Goal: Information Seeking & Learning: Learn about a topic

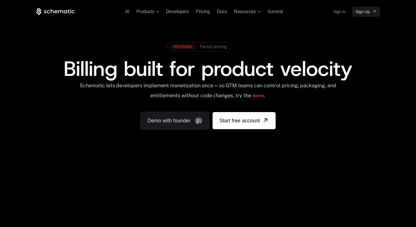
click at [208, 48] on span "Tiered pricing" at bounding box center [212, 46] width 27 height 5
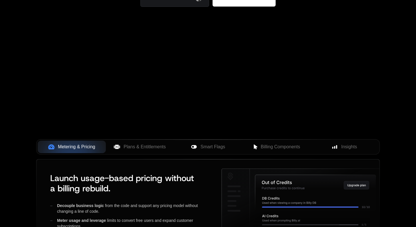
scroll to position [129, 0]
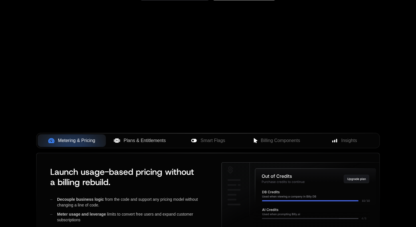
click at [149, 139] on span "Plans & Entitlements" at bounding box center [144, 140] width 42 height 7
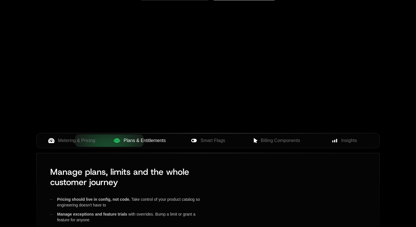
click at [220, 131] on div "Your browser does not support the video tag." at bounding box center [208, 39] width 371 height 240
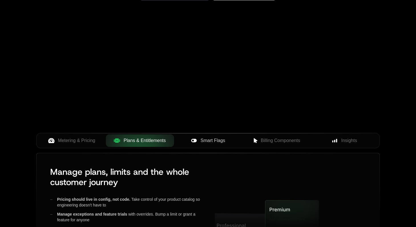
click at [216, 139] on span "Smart Flags" at bounding box center [212, 140] width 25 height 7
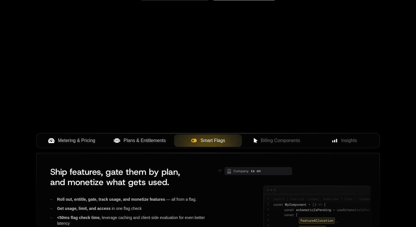
click at [78, 142] on span "Metering & Pricing" at bounding box center [76, 140] width 37 height 7
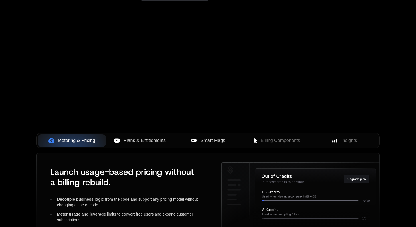
click at [150, 142] on span "Plans & Entitlements" at bounding box center [144, 140] width 42 height 7
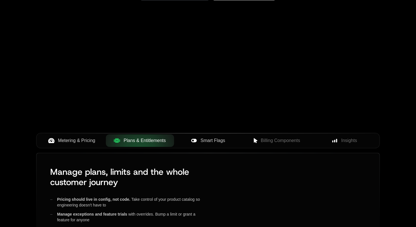
click at [222, 139] on span "Smart Flags" at bounding box center [212, 140] width 25 height 7
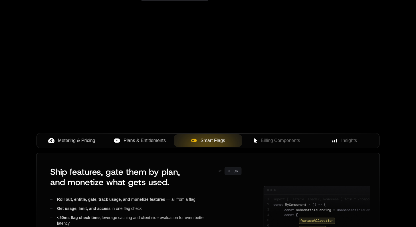
click at [284, 131] on div "Your browser does not support the video tag." at bounding box center [208, 39] width 371 height 240
click at [284, 142] on span "Billing Components" at bounding box center [280, 140] width 39 height 7
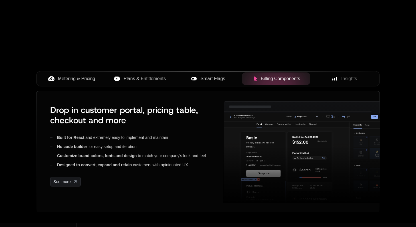
scroll to position [196, 0]
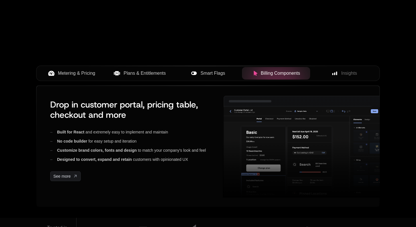
click at [134, 71] on span "Plans & Entitlements" at bounding box center [144, 73] width 42 height 7
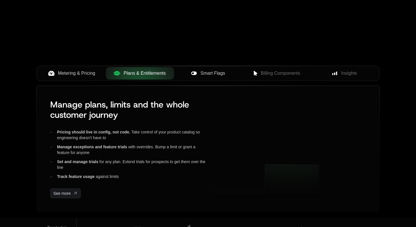
click at [214, 69] on button "Smart Flags" at bounding box center [208, 73] width 68 height 13
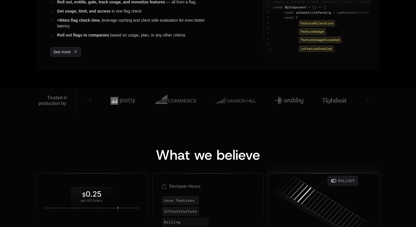
scroll to position [507, 0]
